Goal: Information Seeking & Learning: Learn about a topic

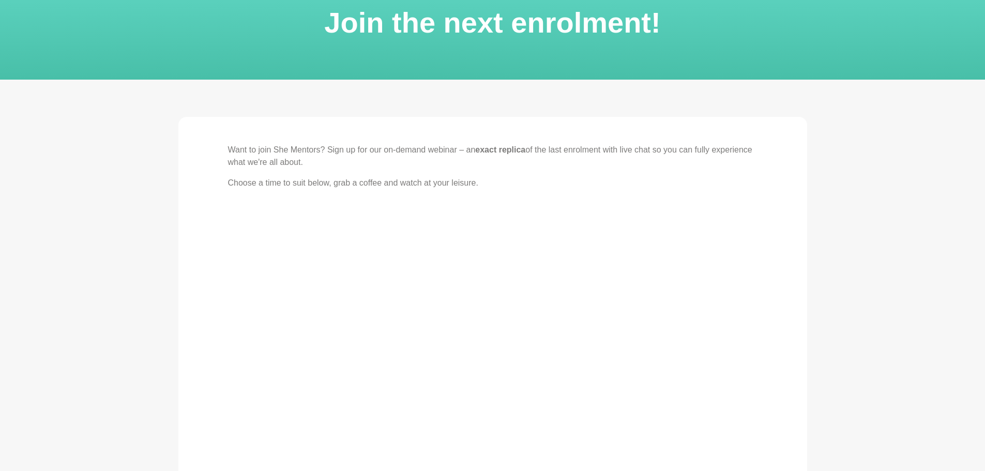
scroll to position [52, 0]
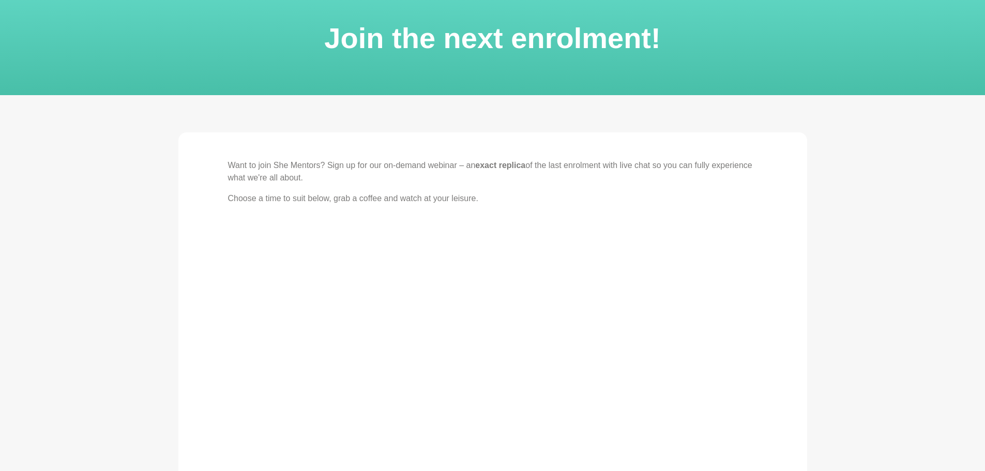
click at [620, 165] on p "Want to join She Mentors? Sign up for our on-demand webinar – an exact replica …" at bounding box center [493, 171] width 530 height 25
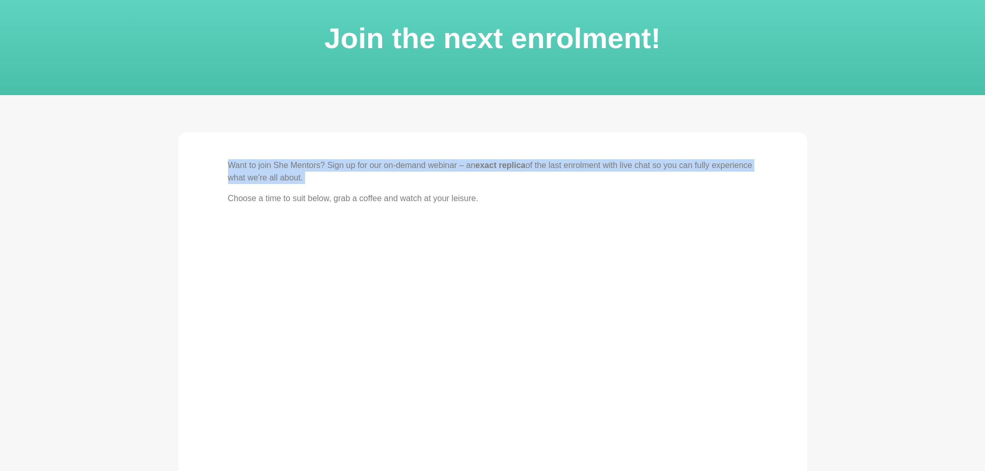
click at [620, 165] on p "Want to join She Mentors? Sign up for our on-demand webinar – an exact replica …" at bounding box center [493, 171] width 530 height 25
click at [367, 162] on p "Want to join She Mentors? Sign up for our on-demand webinar – an exact replica …" at bounding box center [493, 171] width 530 height 25
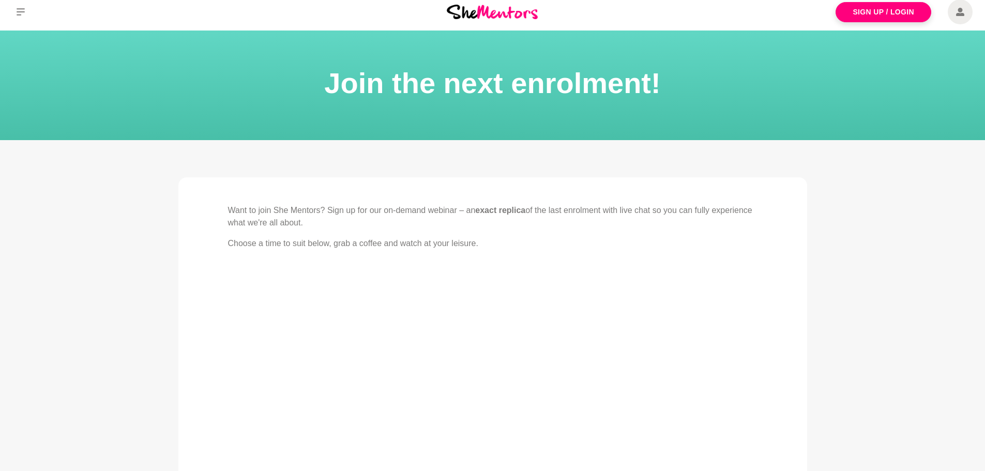
scroll to position [0, 0]
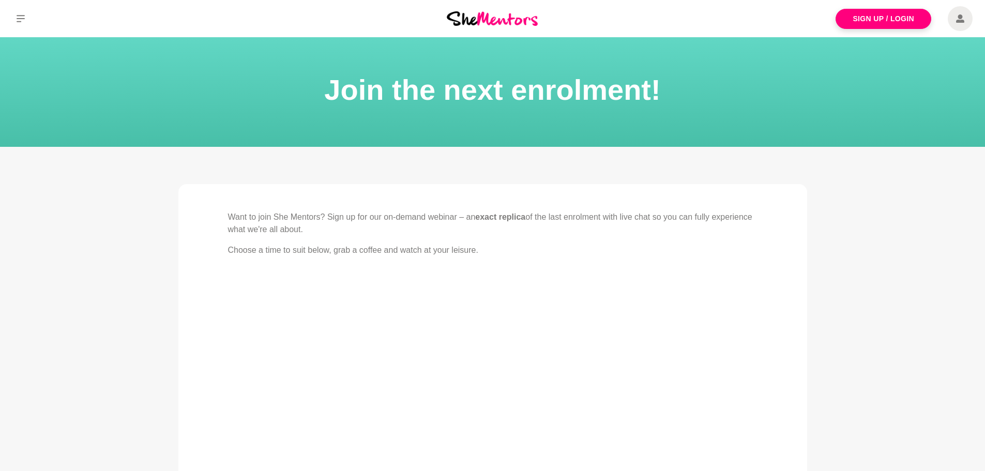
click at [705, 231] on p "Want to join She Mentors? Sign up for our on-demand webinar – an exact replica …" at bounding box center [493, 223] width 530 height 25
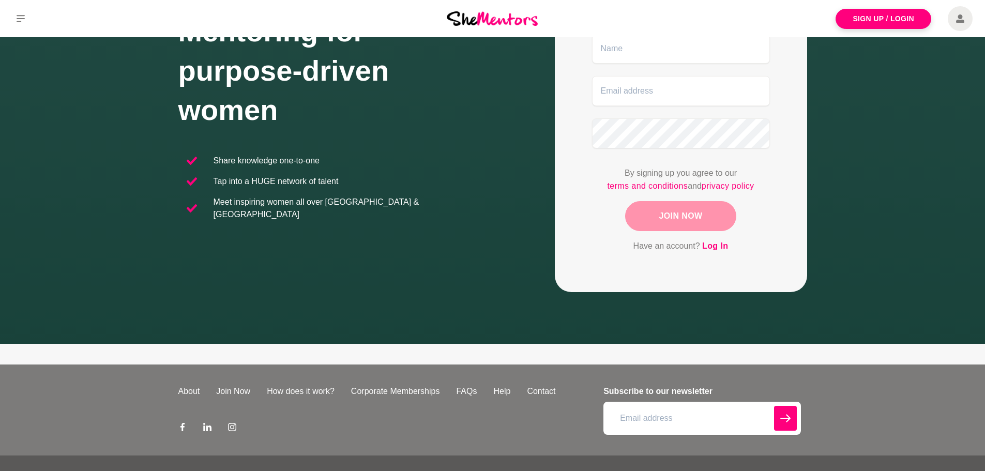
scroll to position [164, 0]
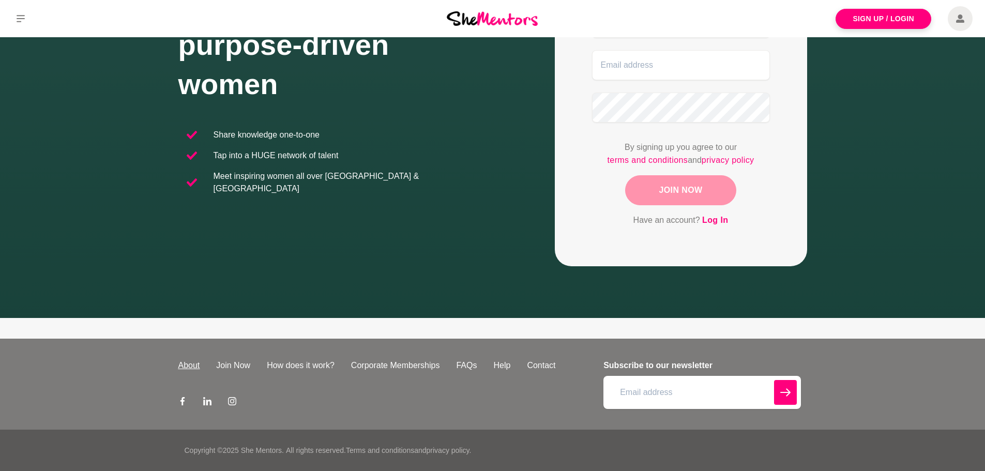
click at [186, 367] on link "About" at bounding box center [189, 365] width 38 height 12
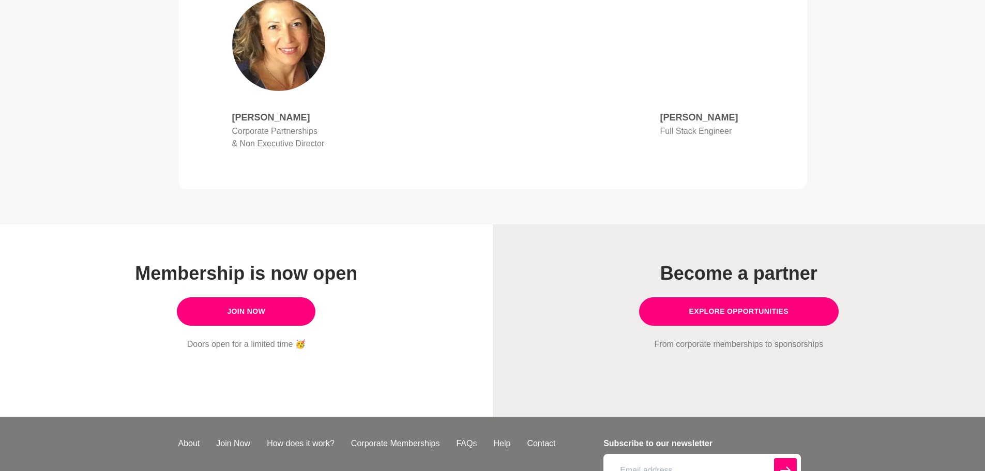
scroll to position [815, 0]
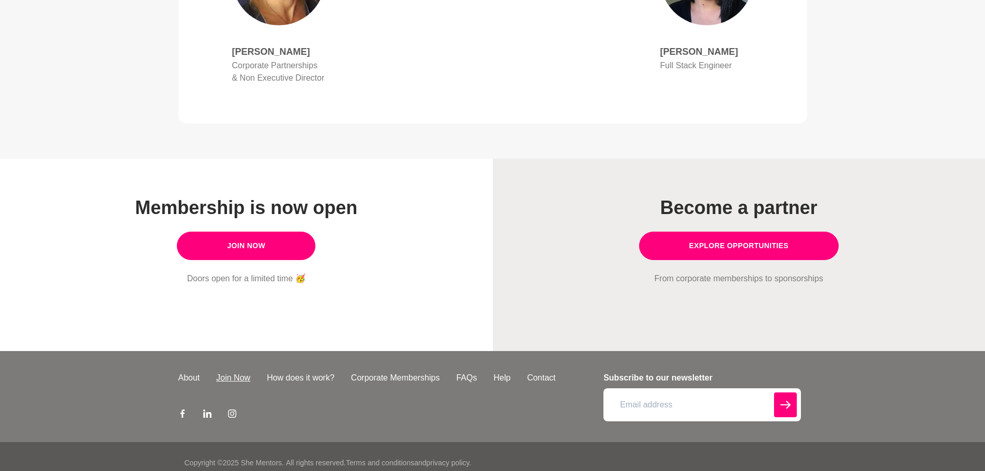
click at [236, 372] on link "Join Now" at bounding box center [233, 378] width 51 height 12
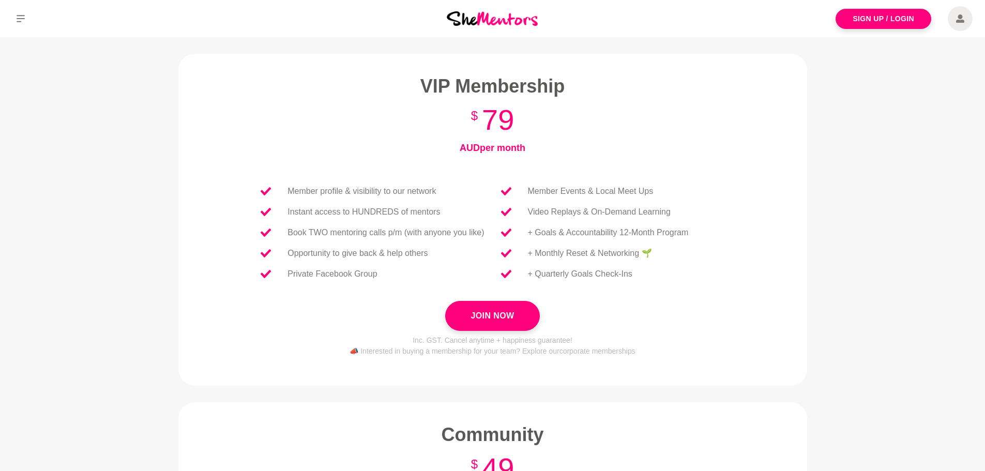
scroll to position [388, 0]
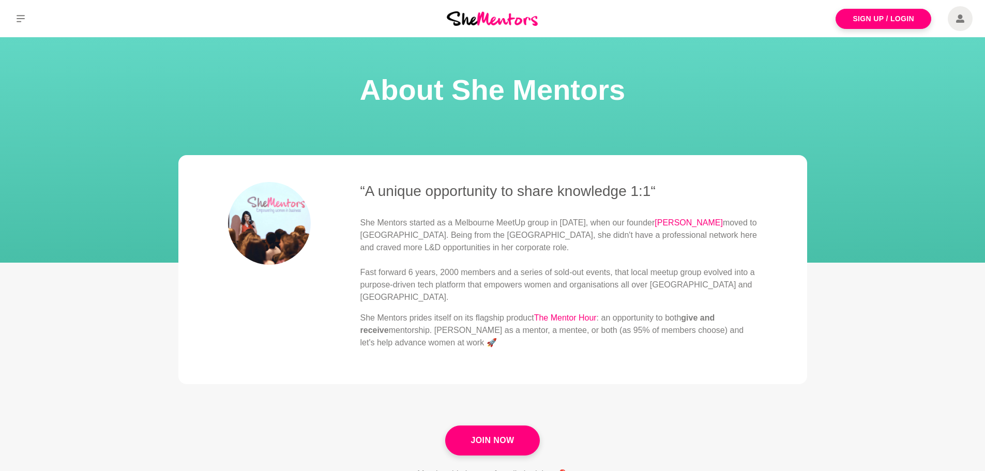
click at [500, 25] on img at bounding box center [492, 18] width 91 height 14
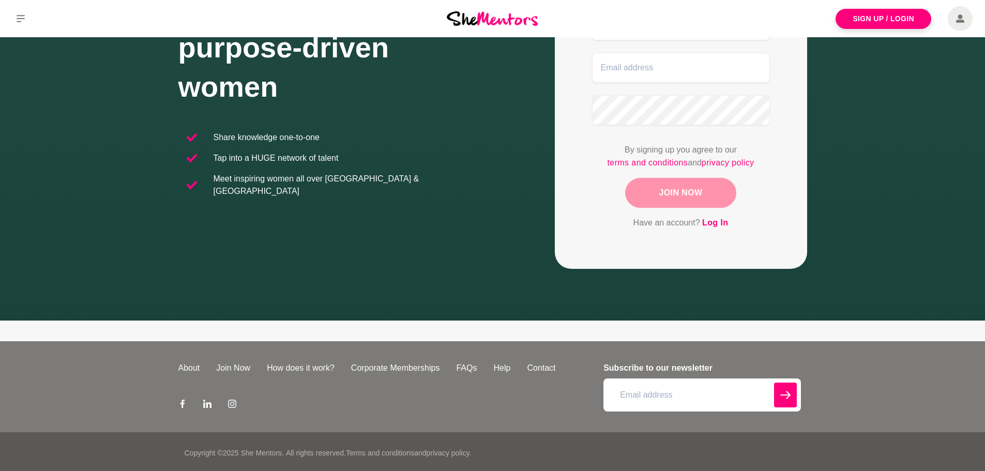
scroll to position [164, 0]
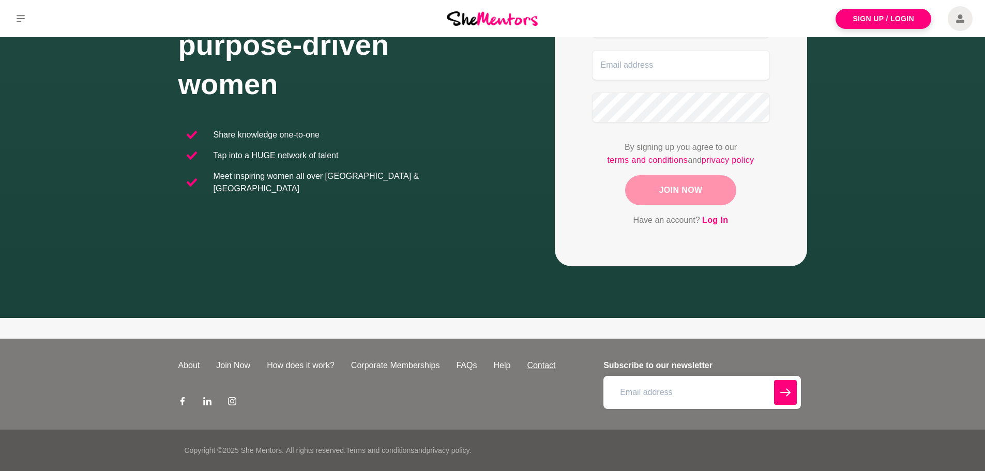
click at [538, 367] on link "Contact" at bounding box center [541, 365] width 45 height 12
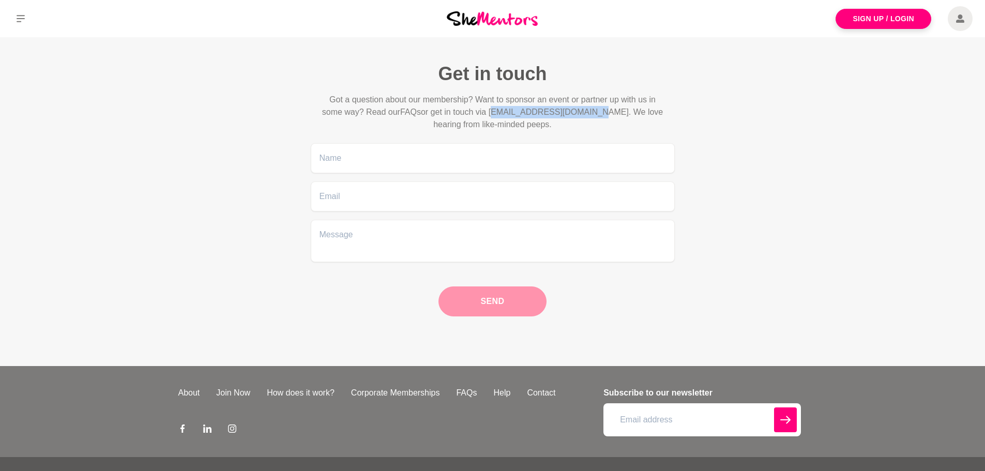
copy p "admin@shementors.com.au"
drag, startPoint x: 494, startPoint y: 113, endPoint x: 598, endPoint y: 117, distance: 103.5
click at [598, 117] on p "Got a question about our membership? Want to sponsor an event or partner up wit…" at bounding box center [493, 112] width 348 height 37
click at [196, 397] on link "About" at bounding box center [189, 393] width 38 height 12
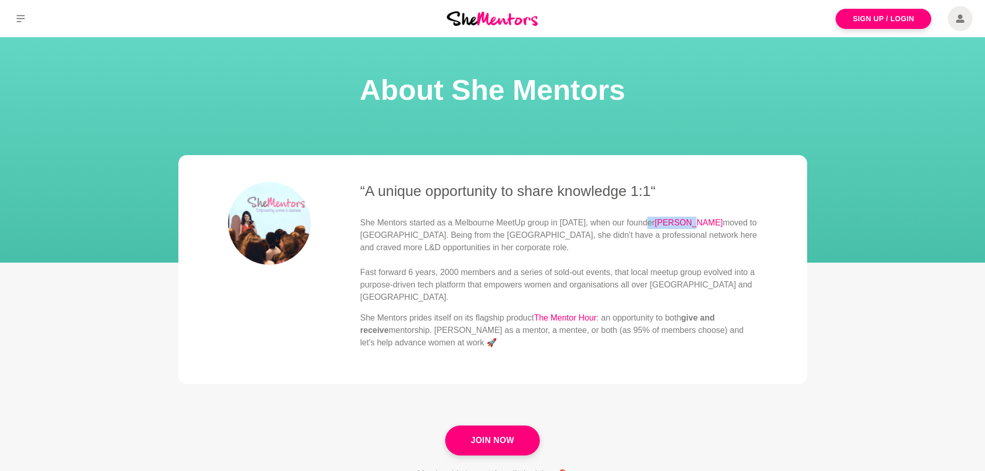
drag, startPoint x: 649, startPoint y: 228, endPoint x: 680, endPoint y: 229, distance: 31.0
click at [680, 229] on p "She Mentors started as a Melbourne MeetUp group in 2017, when our founder Ali A…" at bounding box center [558, 260] width 397 height 87
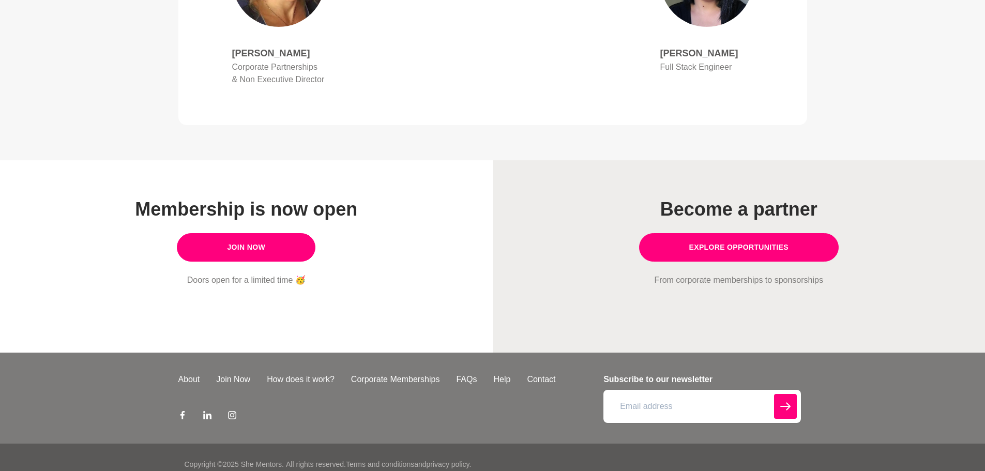
scroll to position [815, 0]
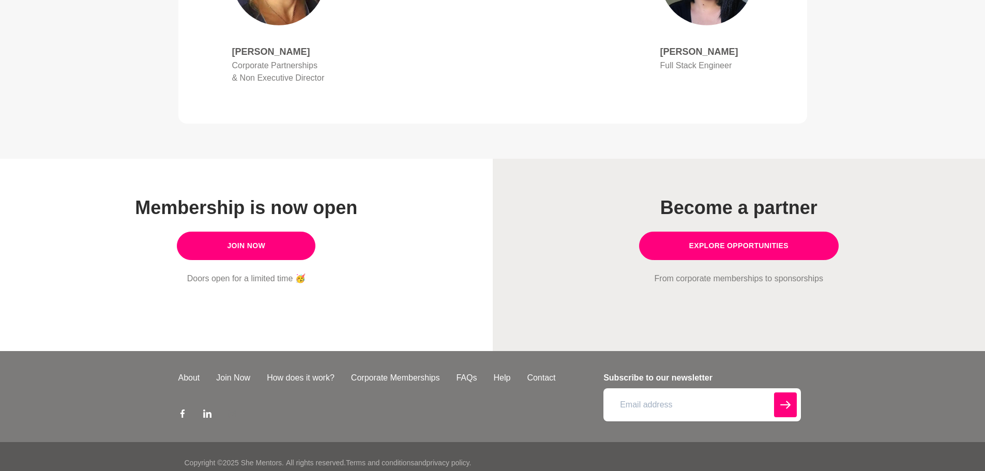
click at [232, 410] on icon at bounding box center [232, 414] width 8 height 8
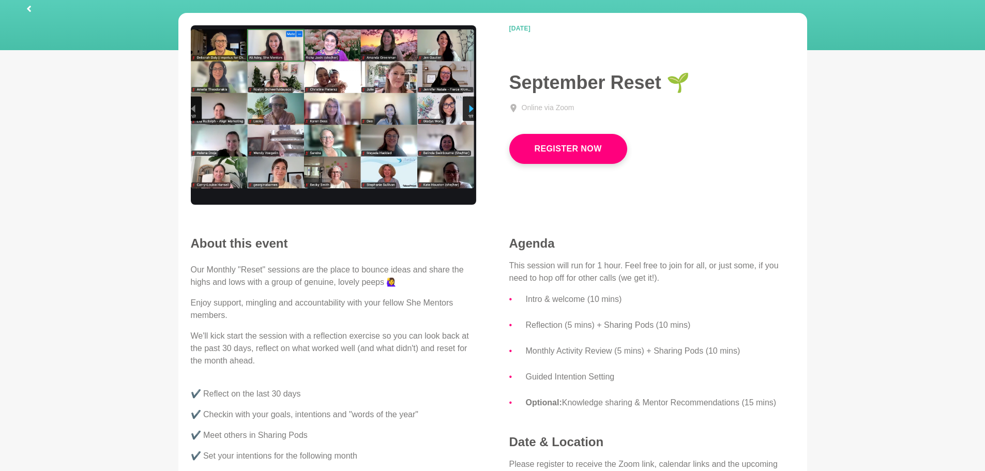
scroll to position [67, 0]
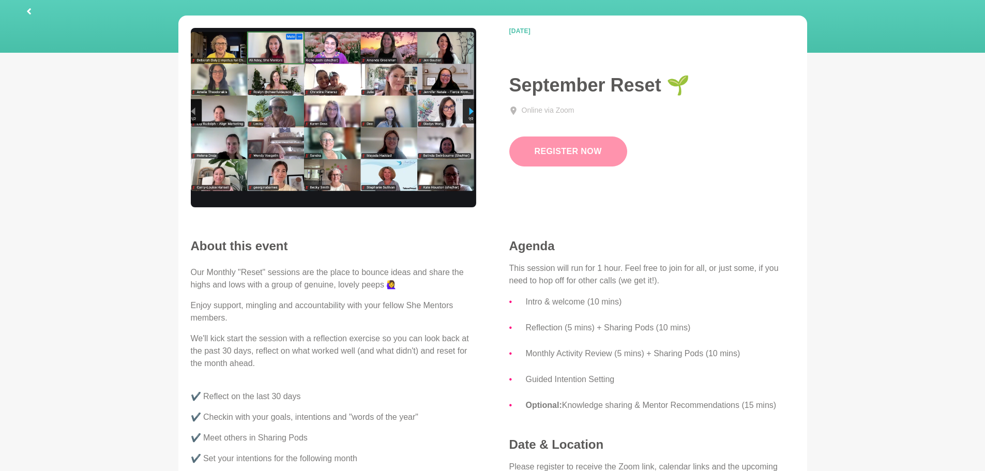
click at [596, 150] on button "Register Now" at bounding box center [568, 152] width 118 height 30
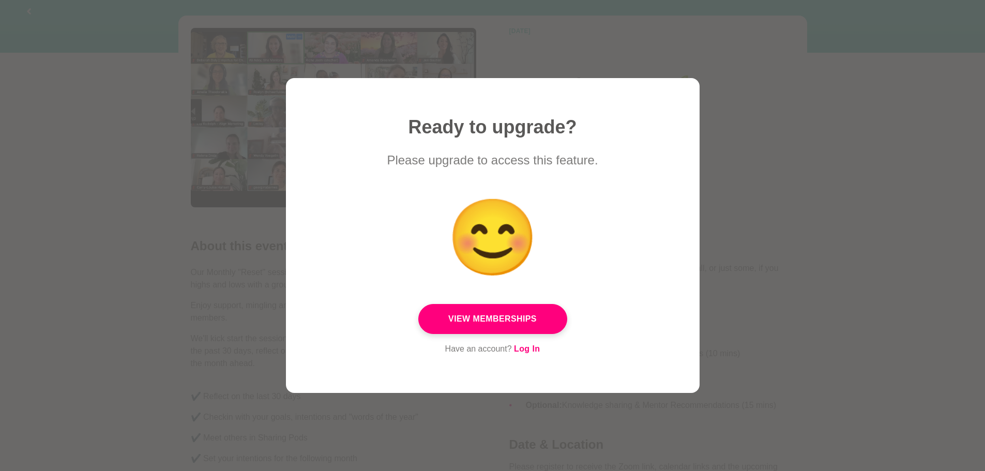
click at [760, 183] on div at bounding box center [492, 235] width 985 height 471
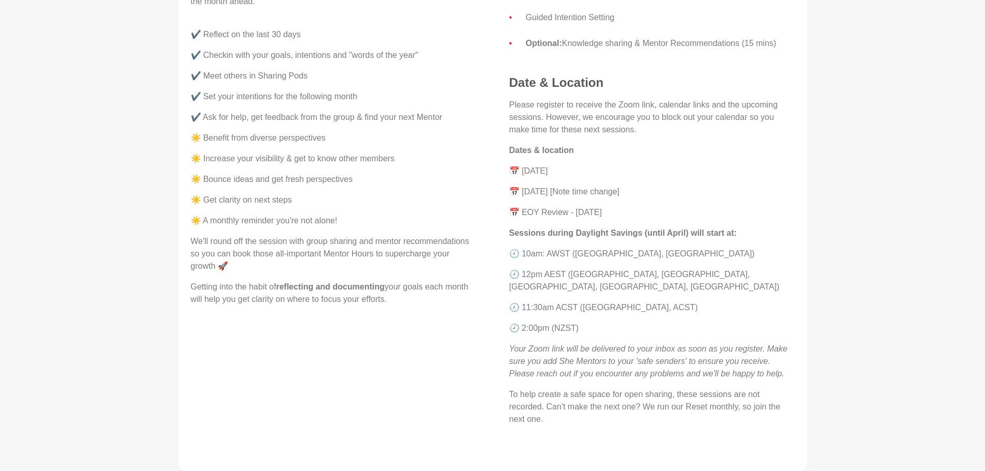
scroll to position [119, 0]
